Goal: Obtain resource: Obtain resource

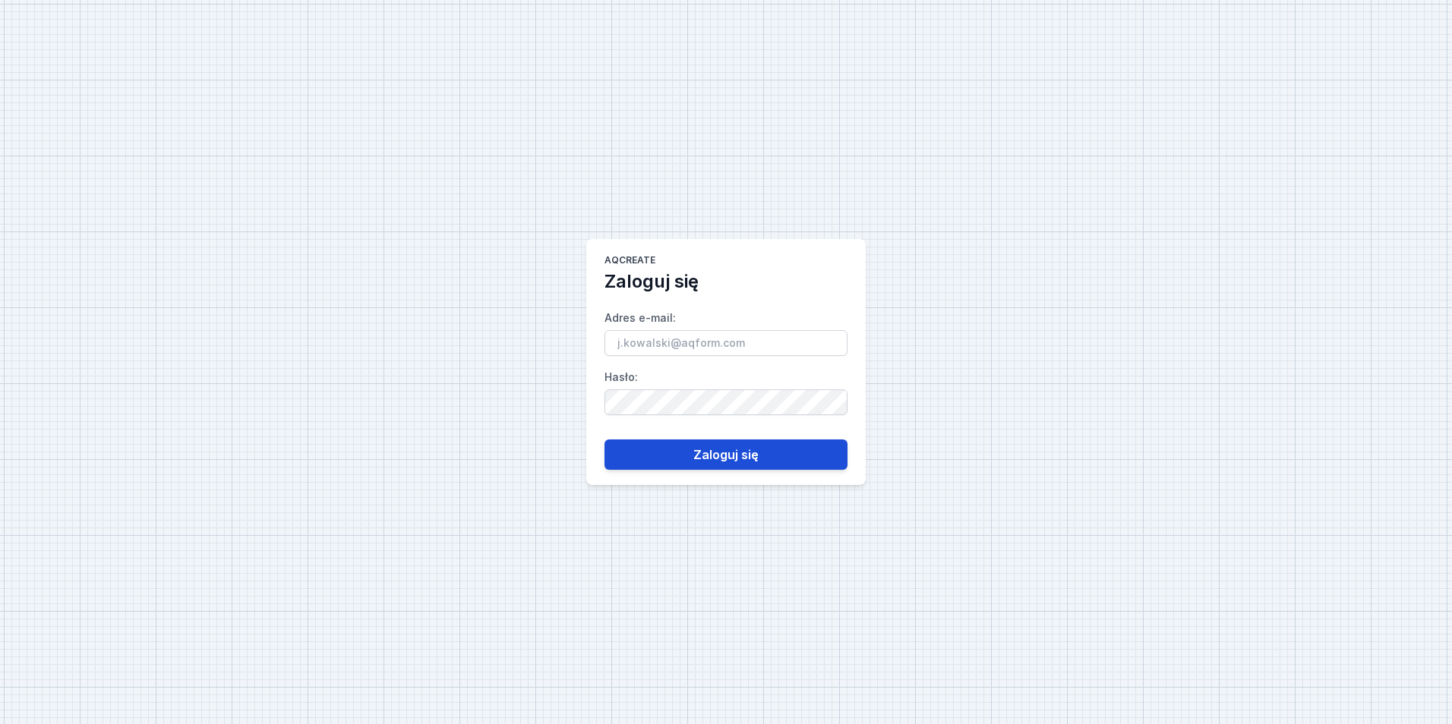
type input "[EMAIL_ADDRESS][PERSON_NAME][DOMAIN_NAME]"
click at [711, 461] on button "Zaloguj się" at bounding box center [725, 455] width 243 height 30
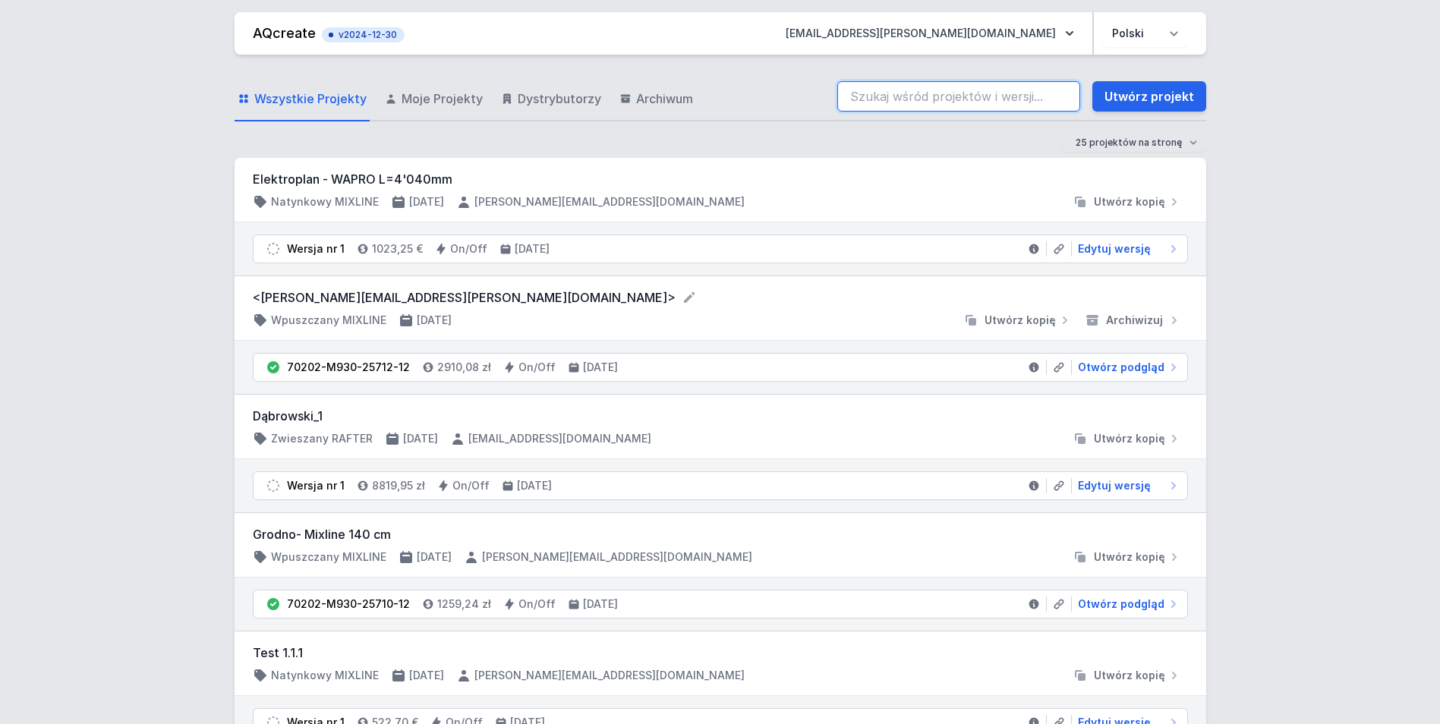
click at [869, 96] on input "search" at bounding box center [959, 96] width 243 height 30
paste input "71115-M940-25699-12"
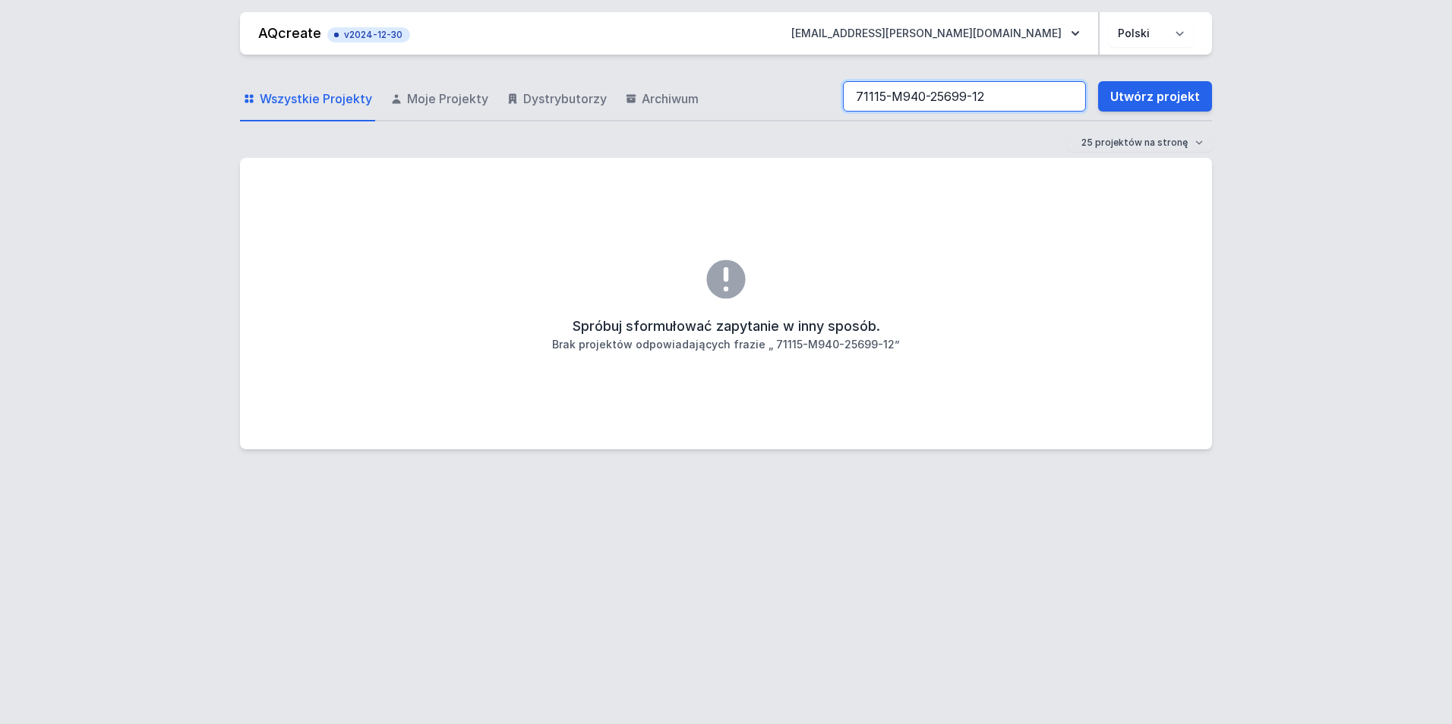
click at [859, 97] on input "71115-M940-25699-12" at bounding box center [964, 96] width 243 height 30
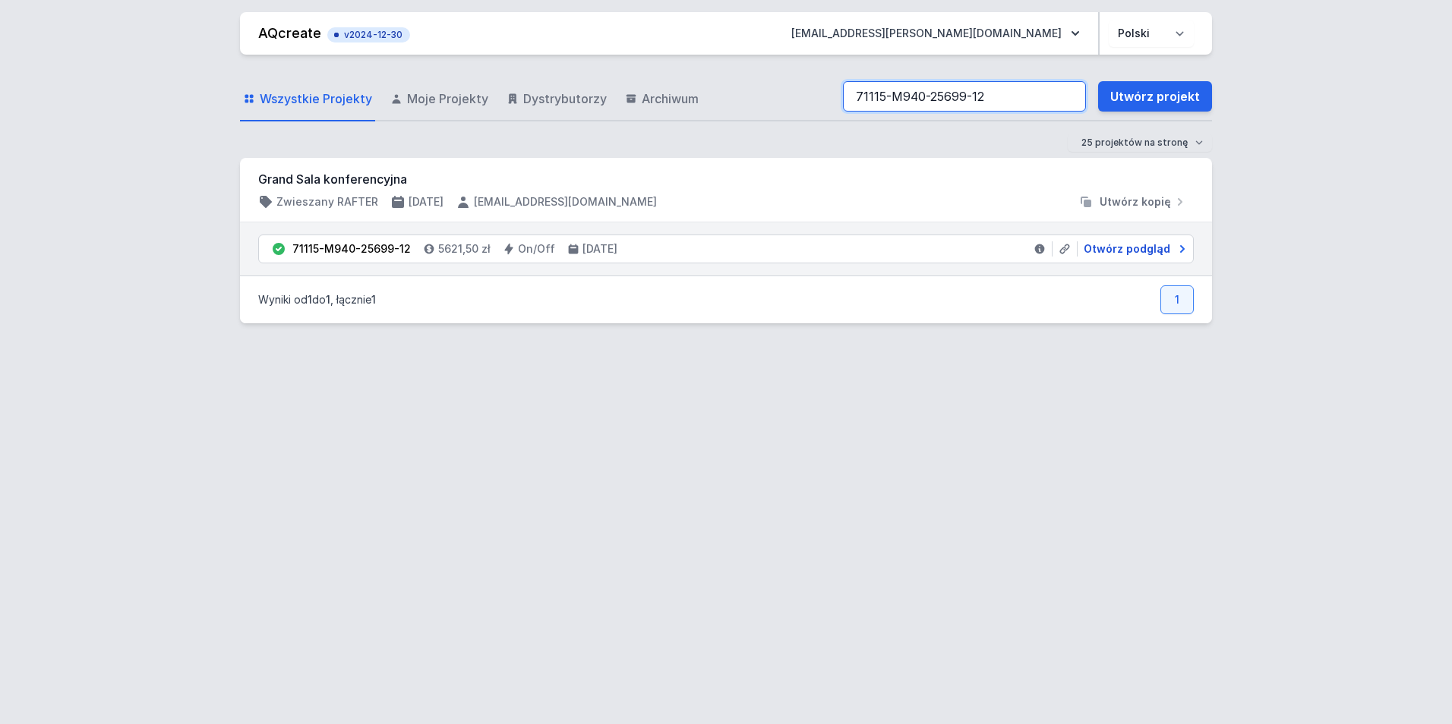
type input "71115-M940-25699-12"
click at [1115, 249] on span "Otwórz podgląd" at bounding box center [1127, 248] width 87 height 15
select select "M"
select select "4000"
select select "2"
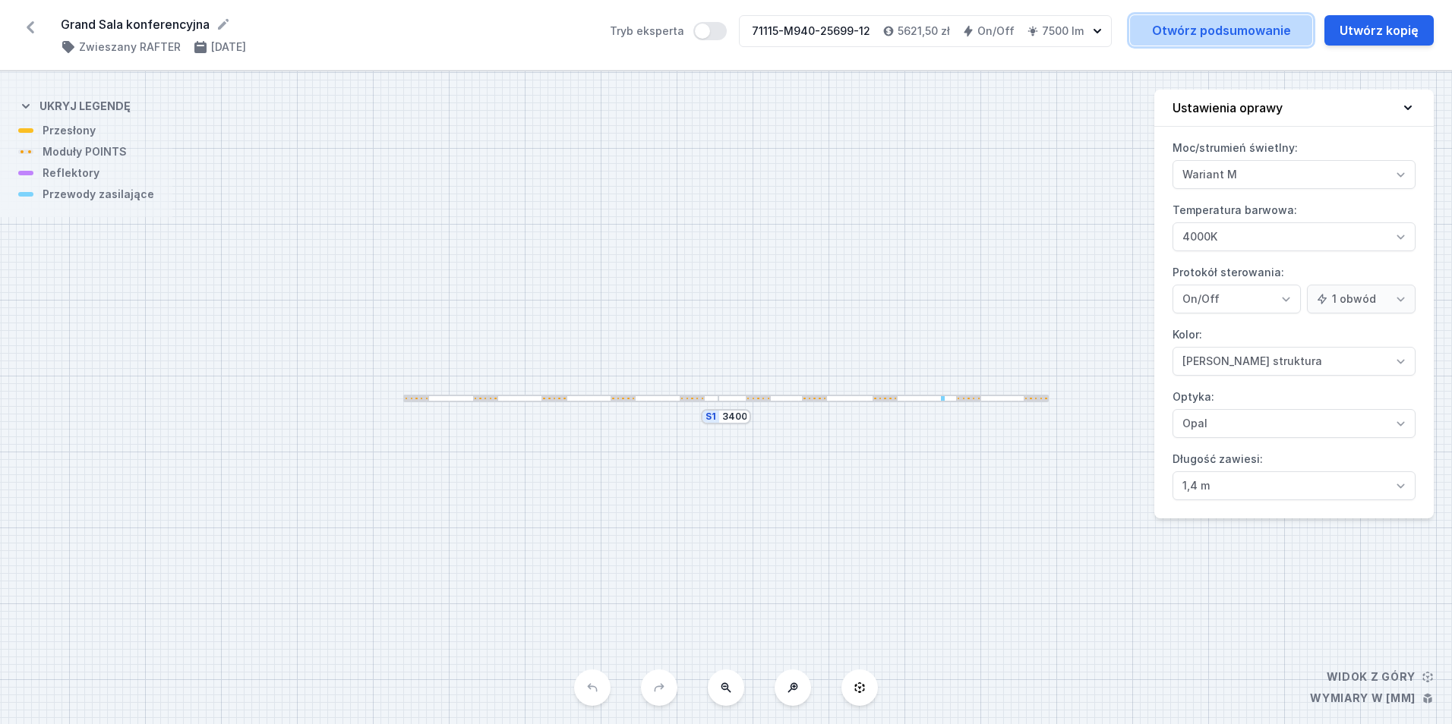
click at [1248, 39] on link "Otwórz podsumowanie" at bounding box center [1221, 30] width 182 height 30
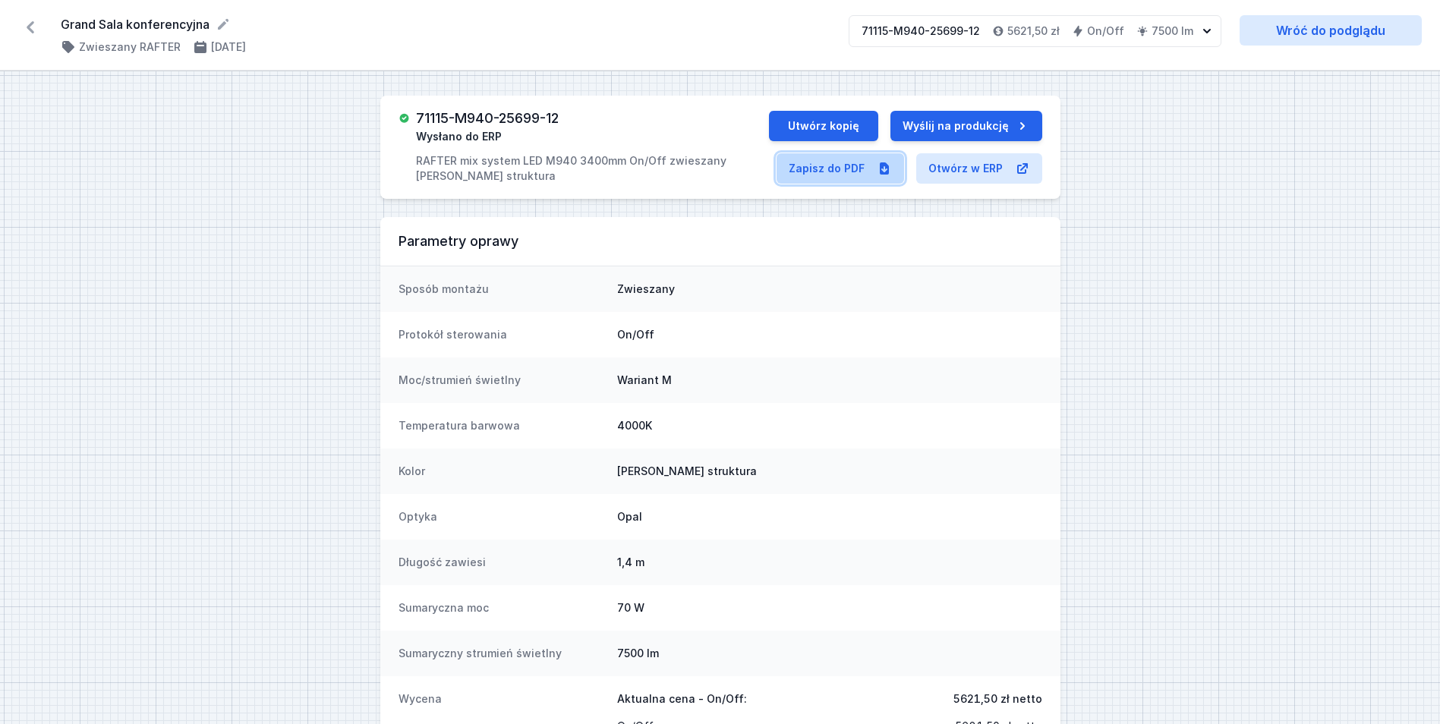
click at [866, 165] on link "Zapisz do PDF" at bounding box center [841, 168] width 128 height 30
drag, startPoint x: 58, startPoint y: 21, endPoint x: 88, endPoint y: 26, distance: 30.1
click at [88, 26] on div "Grand Sala konferencyjna ( 11485 /v 1 ) Zwieszany RAFTER [DATE] 71115-M940-2569…" at bounding box center [720, 35] width 1440 height 71
drag, startPoint x: 88, startPoint y: 26, endPoint x: 76, endPoint y: 30, distance: 13.0
click at [76, 30] on form "Grand Sala konferencyjna" at bounding box center [446, 24] width 770 height 18
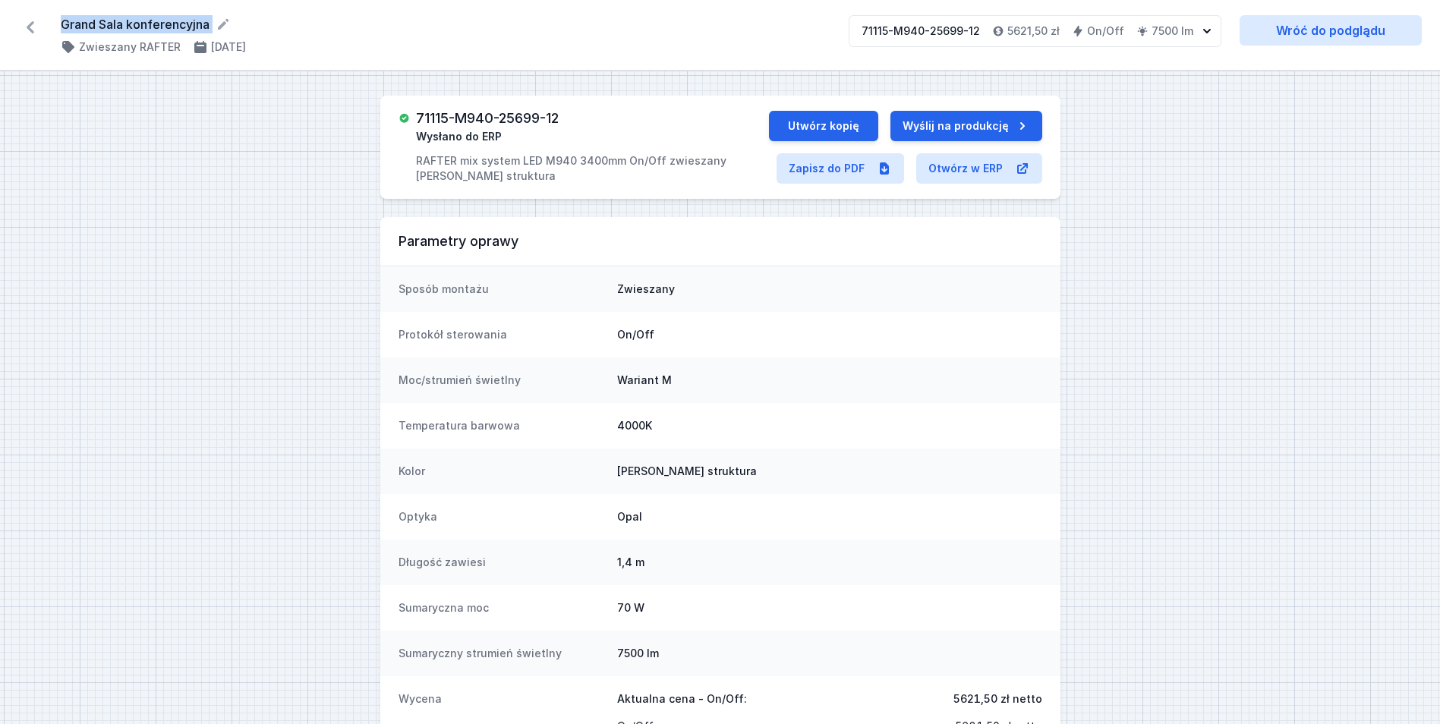
drag, startPoint x: 61, startPoint y: 23, endPoint x: 215, endPoint y: 35, distance: 154.6
click at [215, 35] on div "Grand Sala konferencyjna ( 11485 /v 1 ) Zwieszany RAFTER [DATE]" at bounding box center [446, 34] width 770 height 39
drag, startPoint x: 215, startPoint y: 35, endPoint x: 192, endPoint y: 24, distance: 25.1
copy div "Grand Sala konferencyjna ( 11485 /v 1 )"
